Goal: Task Accomplishment & Management: Manage account settings

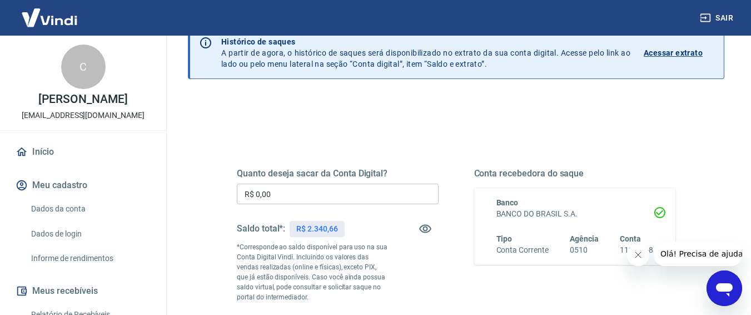
scroll to position [111, 0]
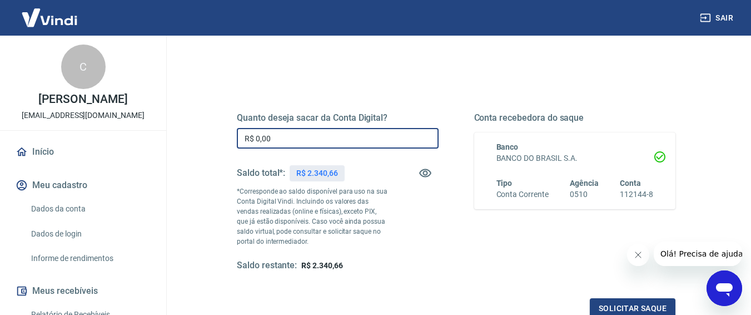
drag, startPoint x: 317, startPoint y: 142, endPoint x: 251, endPoint y: 141, distance: 66.2
click at [251, 141] on input "R$ 0,00" at bounding box center [338, 138] width 202 height 21
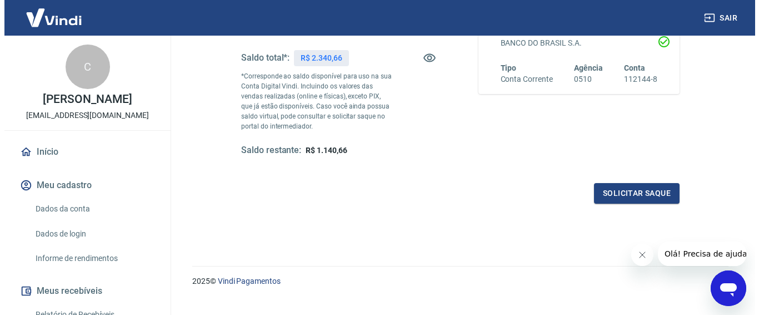
scroll to position [245, 0]
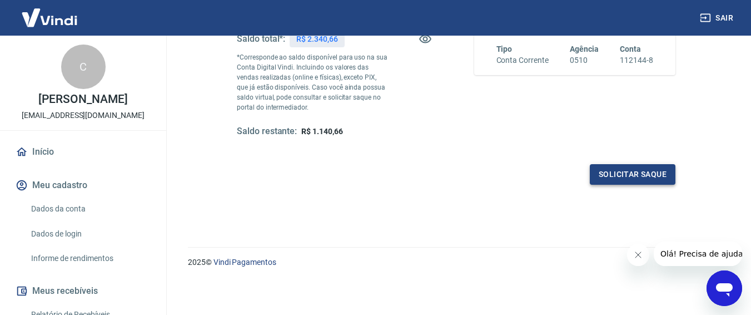
type input "R$ 1.200,00"
click at [625, 181] on button "Solicitar saque" at bounding box center [633, 174] width 86 height 21
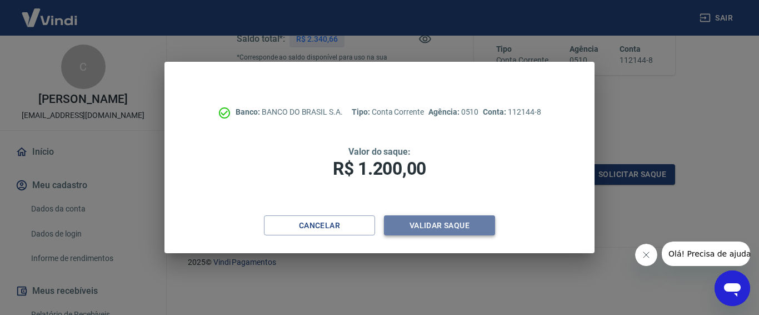
click at [431, 223] on button "Validar saque" at bounding box center [439, 225] width 111 height 21
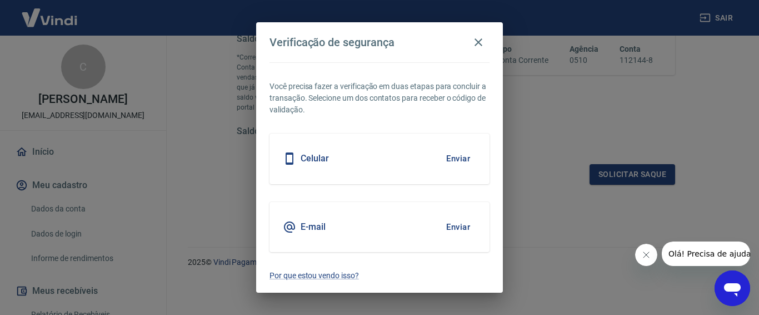
click at [457, 156] on button "Enviar" at bounding box center [458, 158] width 36 height 23
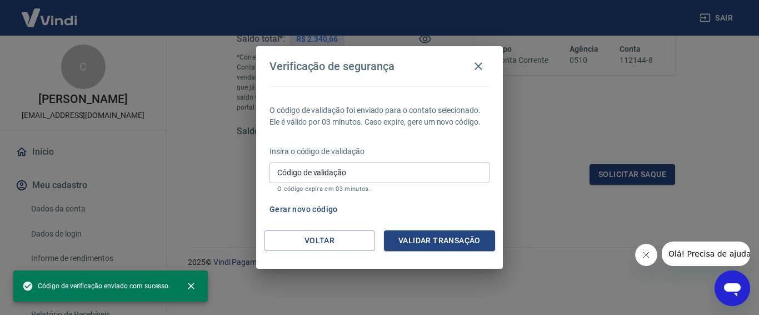
click at [391, 172] on input "Código de validação" at bounding box center [380, 172] width 220 height 21
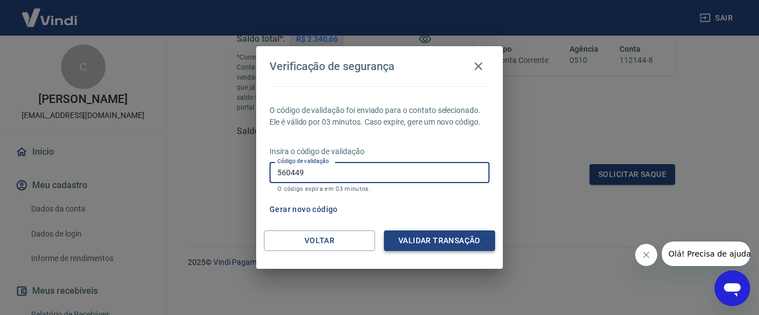
type input "560449"
click at [413, 247] on button "Validar transação" at bounding box center [439, 240] width 111 height 21
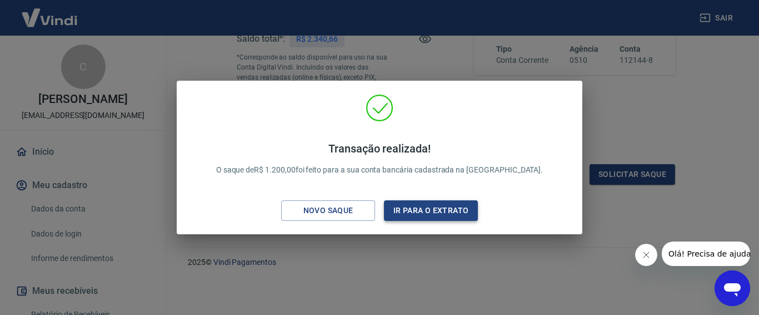
click at [419, 205] on button "Ir para o extrato" at bounding box center [431, 210] width 94 height 21
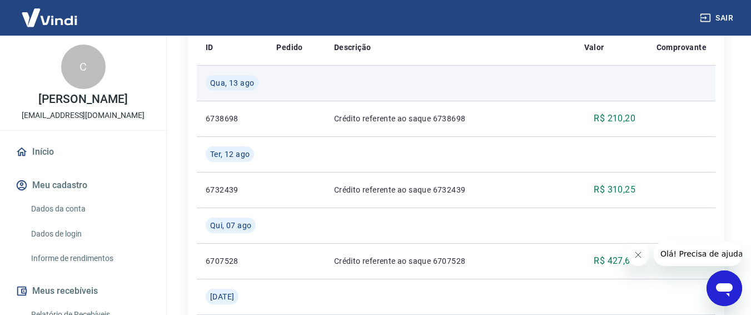
scroll to position [292, 0]
